Goal: Information Seeking & Learning: Learn about a topic

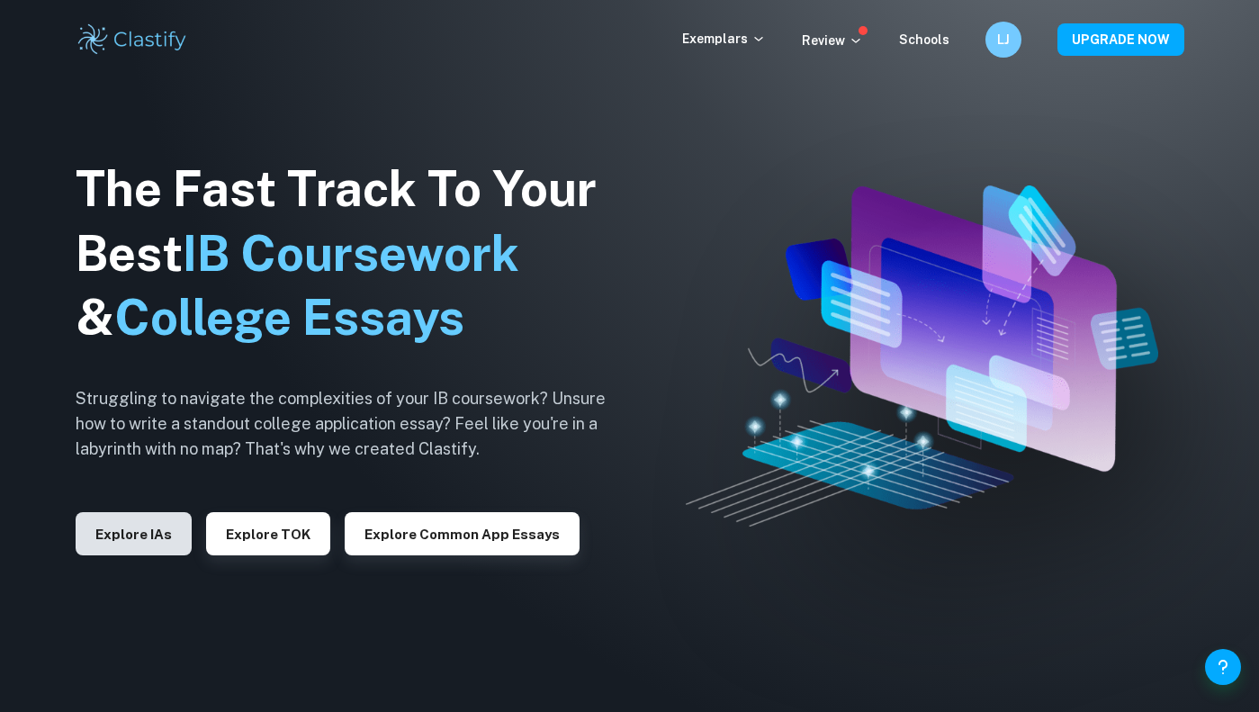
click at [118, 535] on button "Explore IAs" at bounding box center [134, 533] width 116 height 43
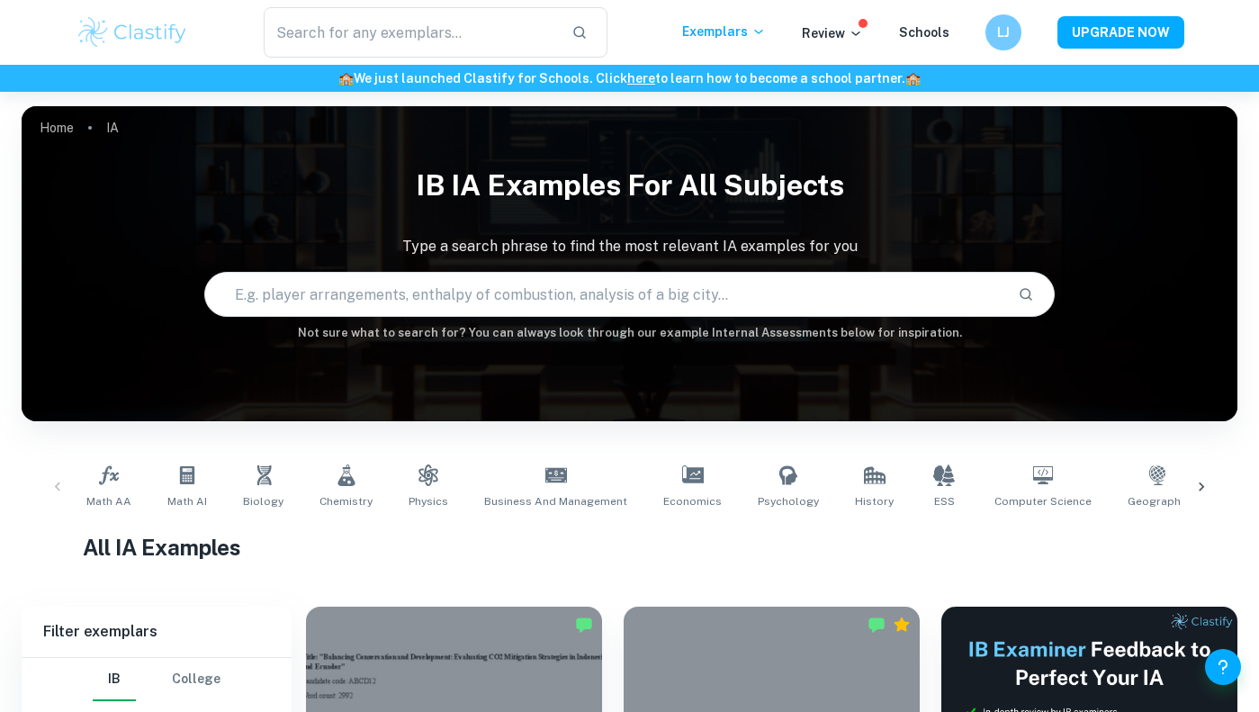
click at [311, 305] on input "text" at bounding box center [604, 294] width 799 height 50
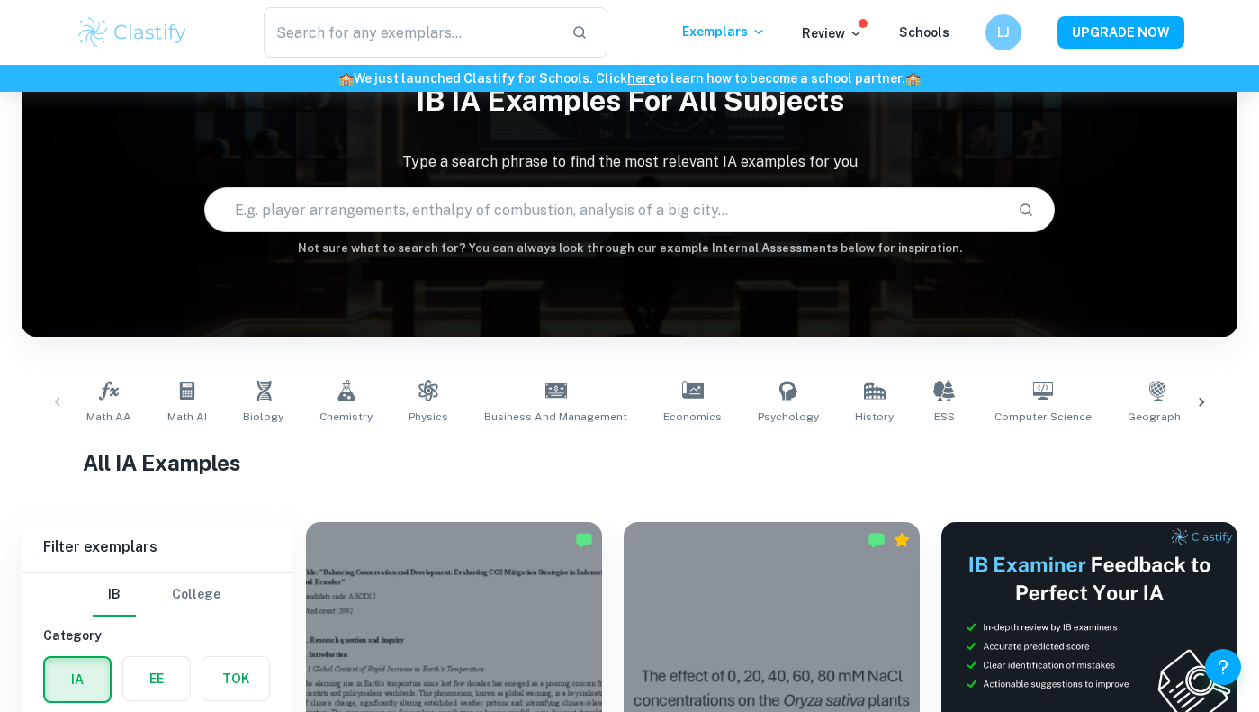
scroll to position [49, 0]
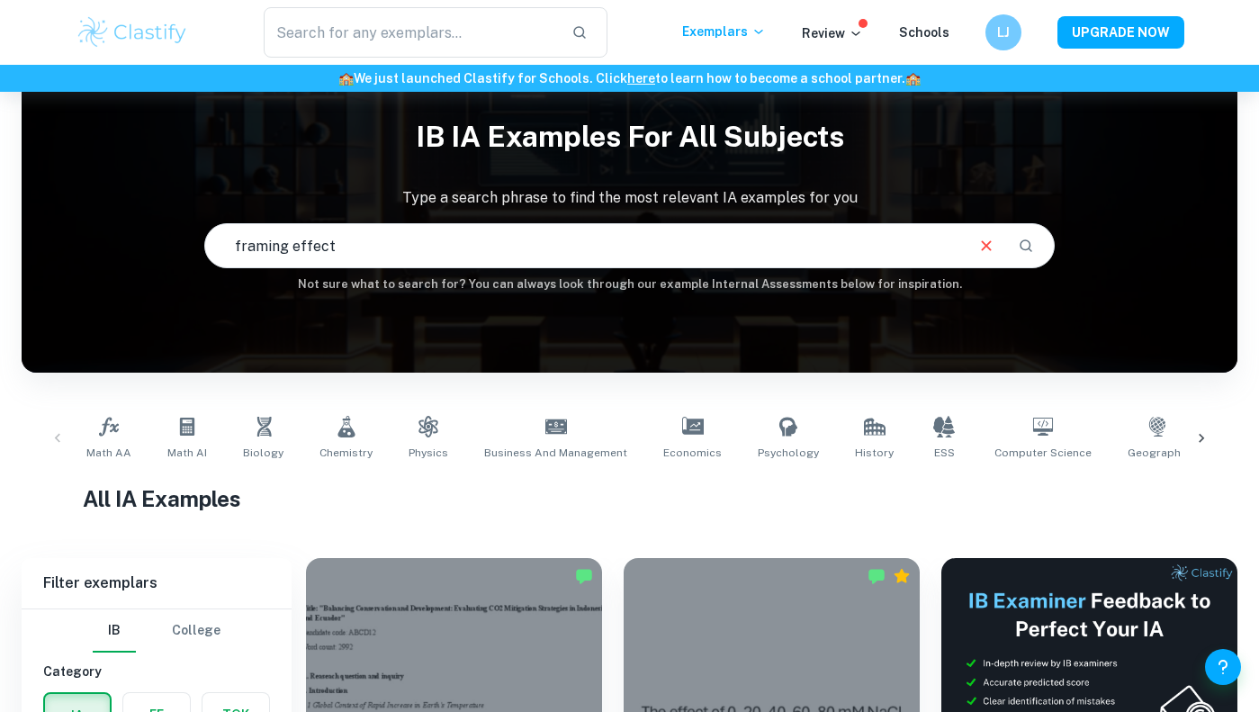
type input "framing effect"
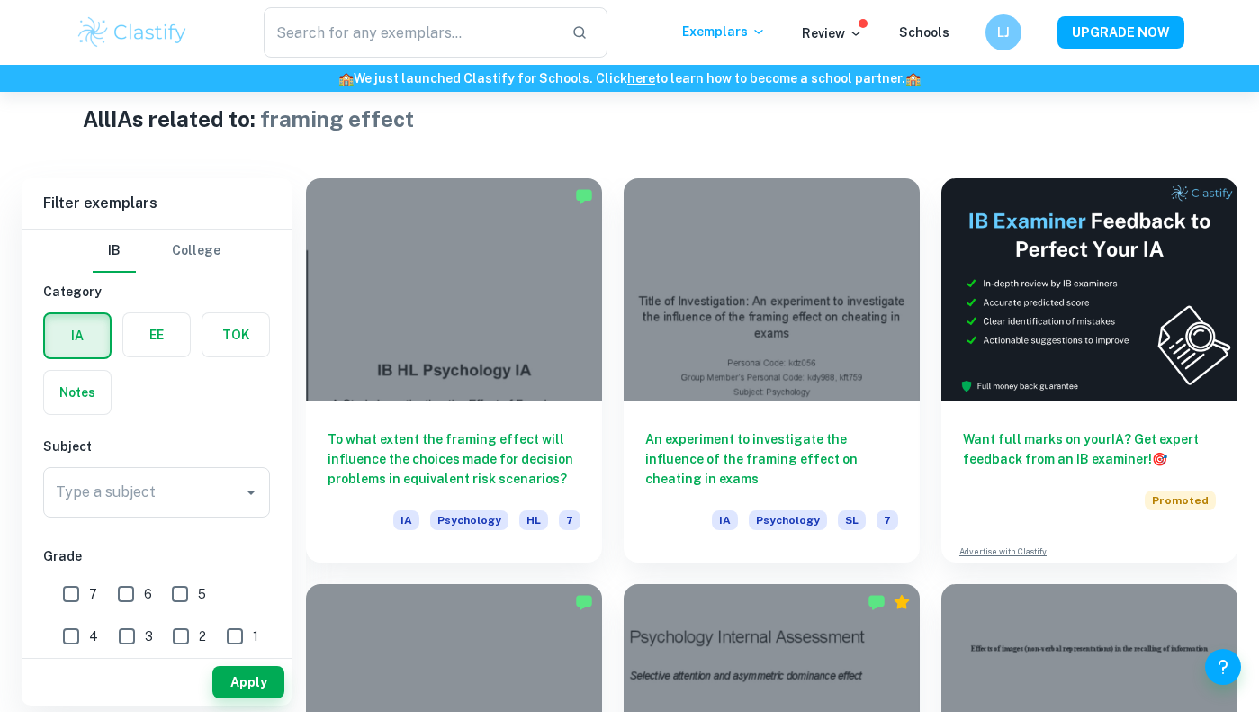
scroll to position [433, 0]
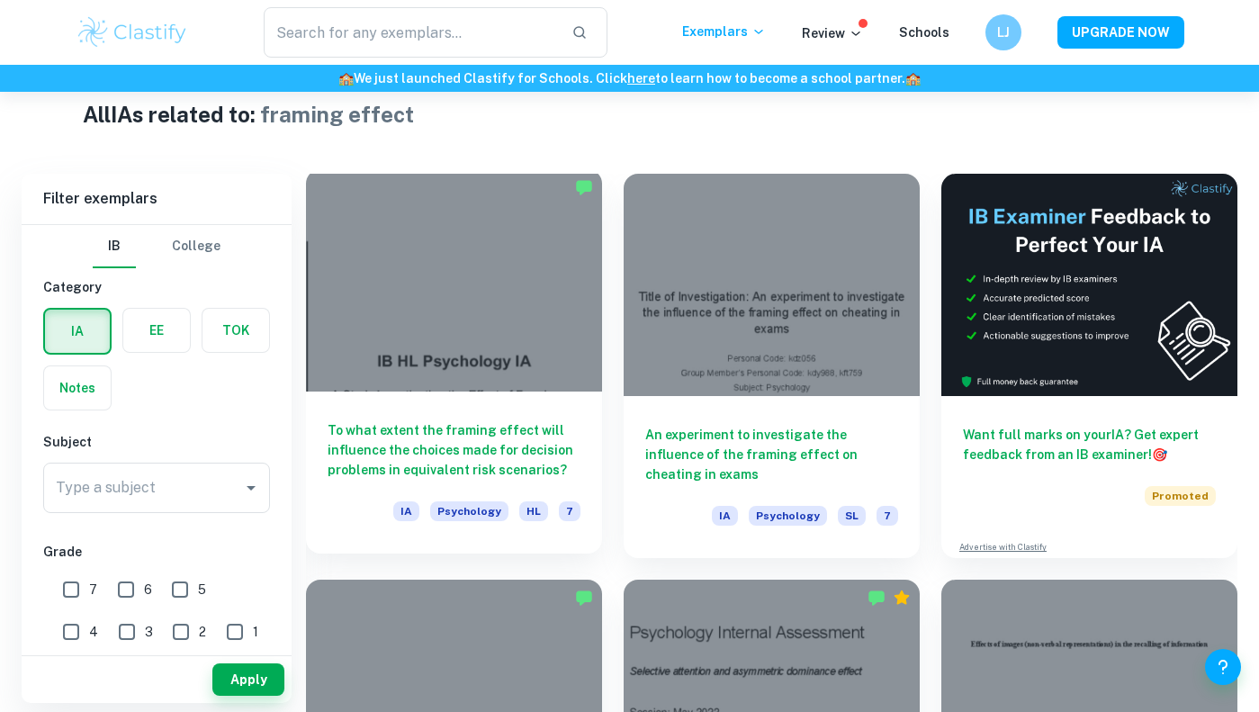
click at [508, 468] on h6 "To what extent the framing effect will influence the choices made for decision …" at bounding box center [454, 449] width 253 height 59
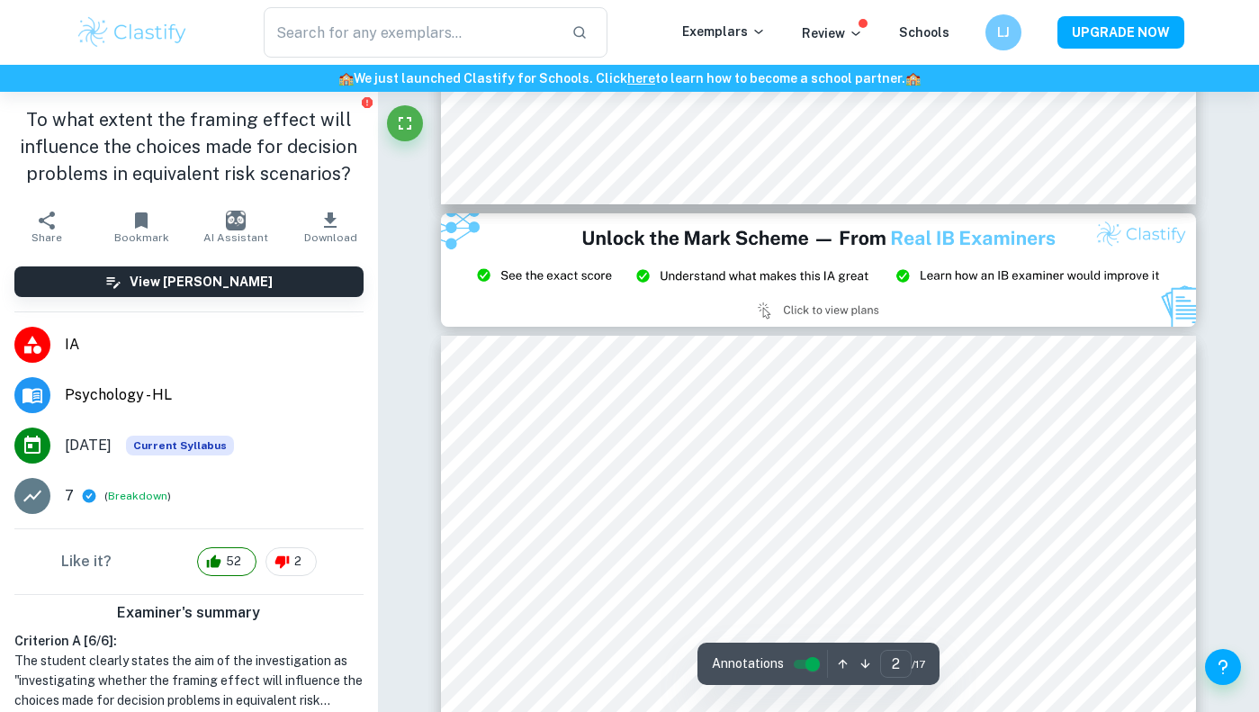
type input "3"
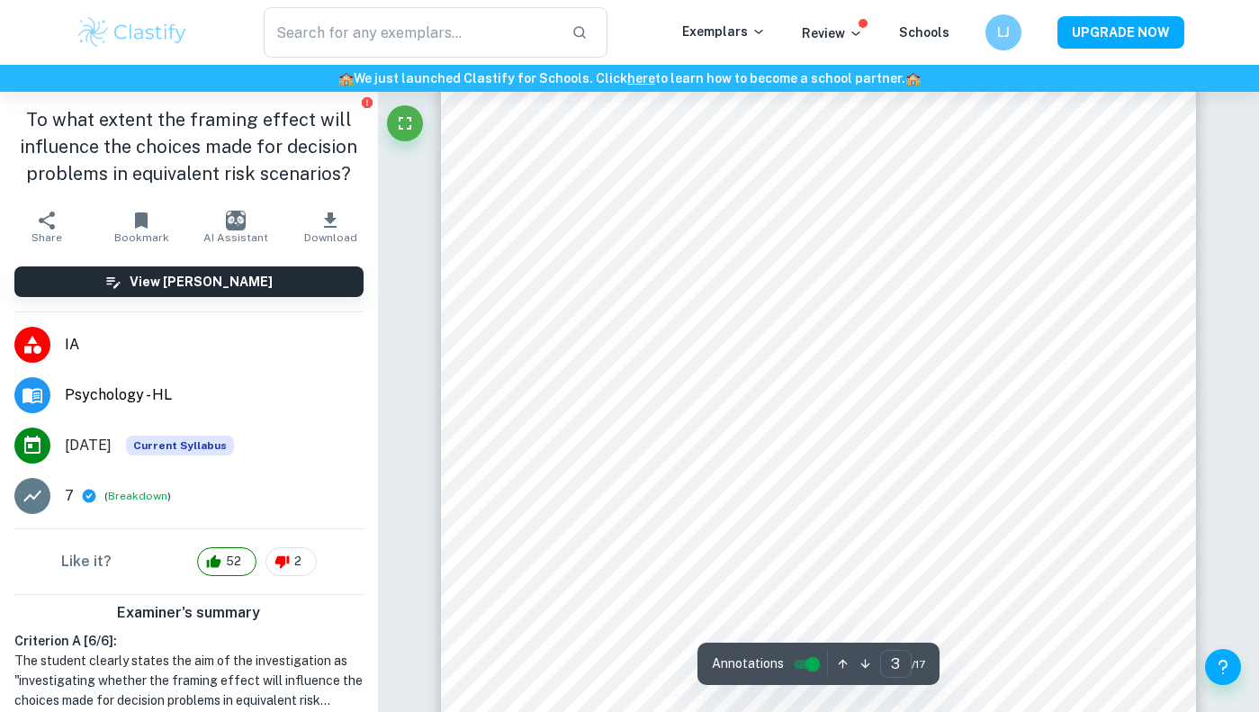
scroll to position [2344, 0]
click at [811, 661] on input "controlled" at bounding box center [812, 664] width 65 height 22
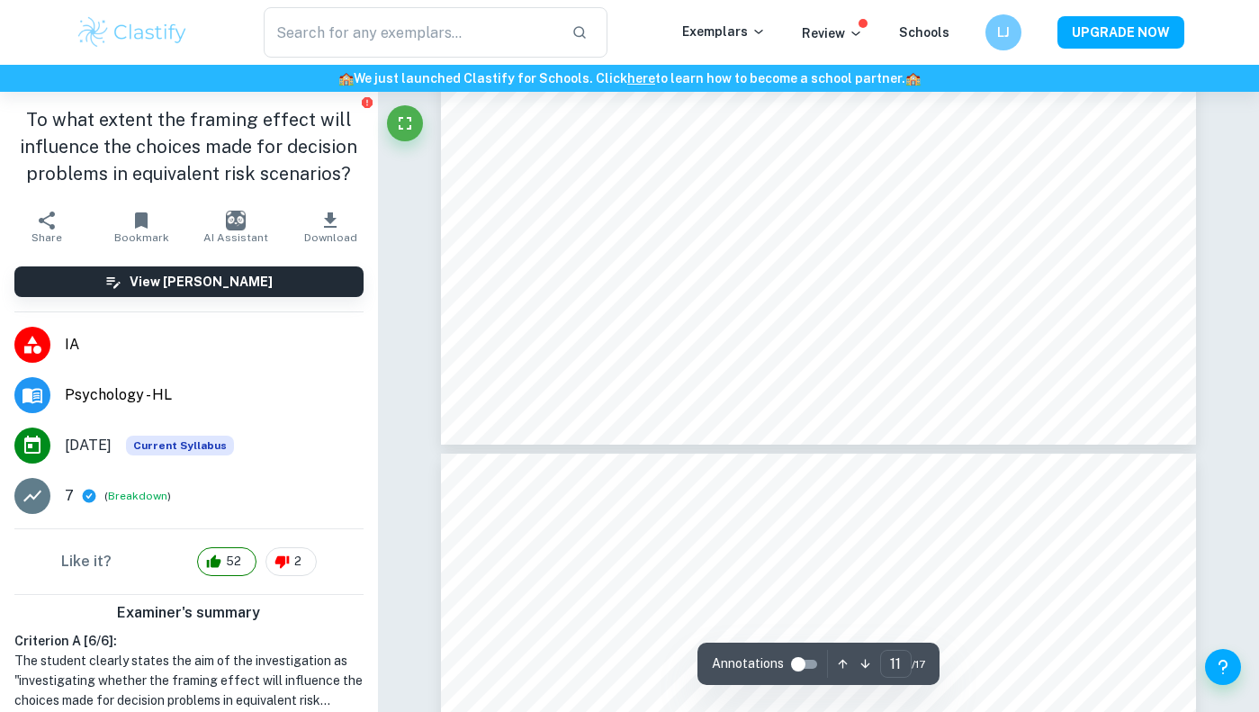
type input "12"
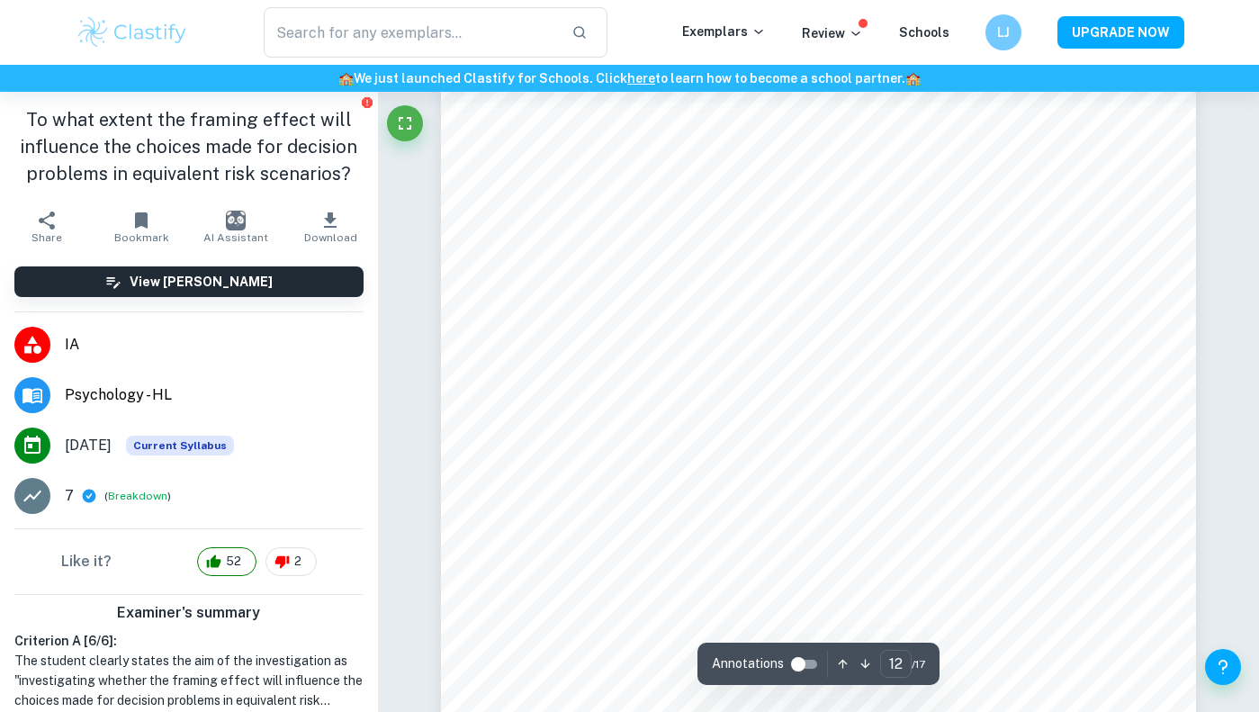
scroll to position [11374, 0]
